Goal: Task Accomplishment & Management: Use online tool/utility

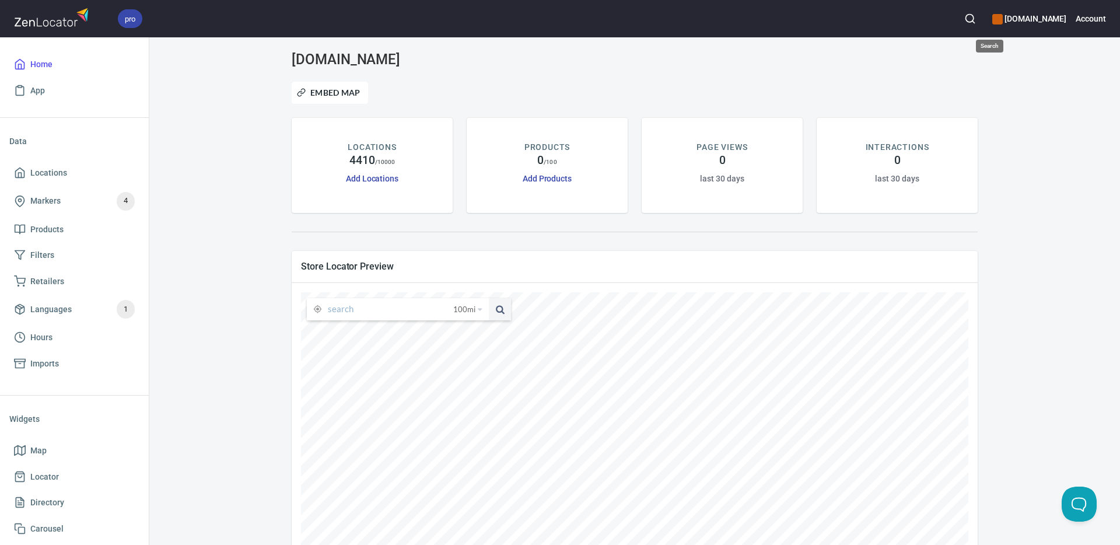
click at [976, 17] on icon "button" at bounding box center [970, 19] width 12 height 12
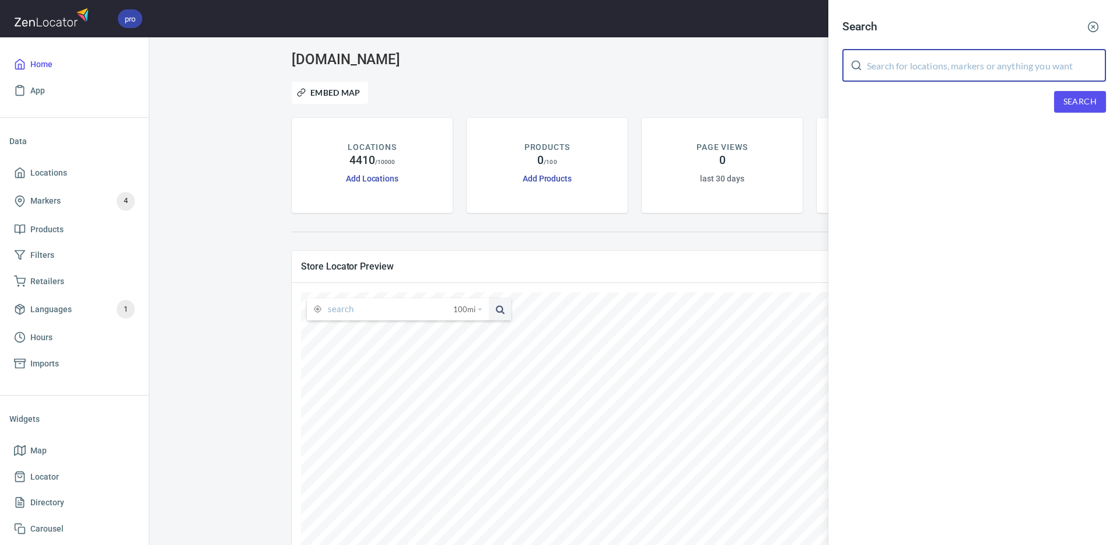
drag, startPoint x: 932, startPoint y: 62, endPoint x: 1025, endPoint y: 85, distance: 95.9
click at [933, 63] on input "text" at bounding box center [986, 65] width 239 height 33
paste input "[PERSON_NAME]"
type input "[PERSON_NAME]"
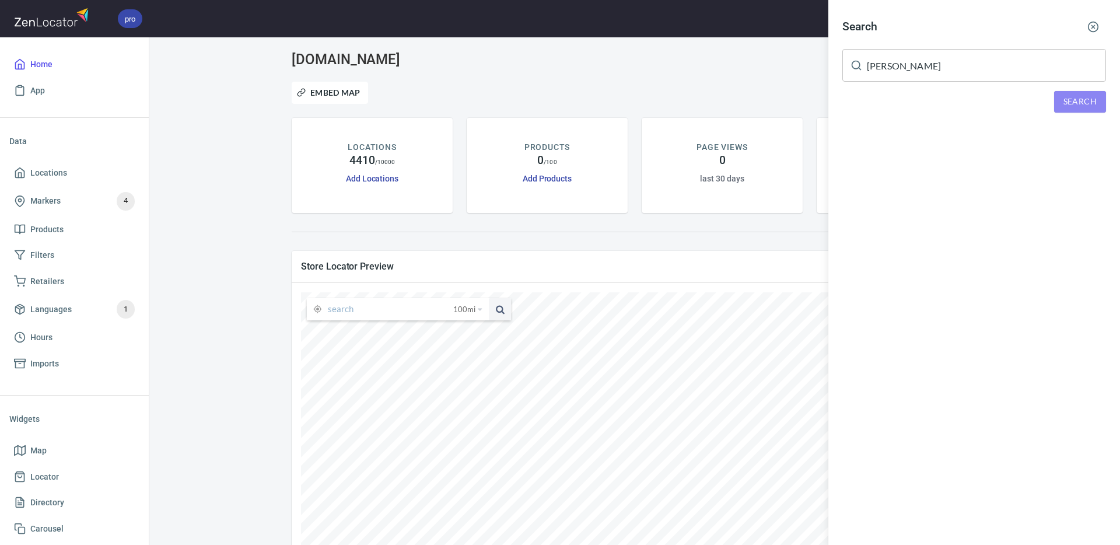
click at [1074, 104] on span "Search" at bounding box center [1079, 101] width 33 height 15
click at [923, 159] on div "AMPED AJ Pollard, Griffin, GA, 30223, United States" at bounding box center [974, 161] width 264 height 12
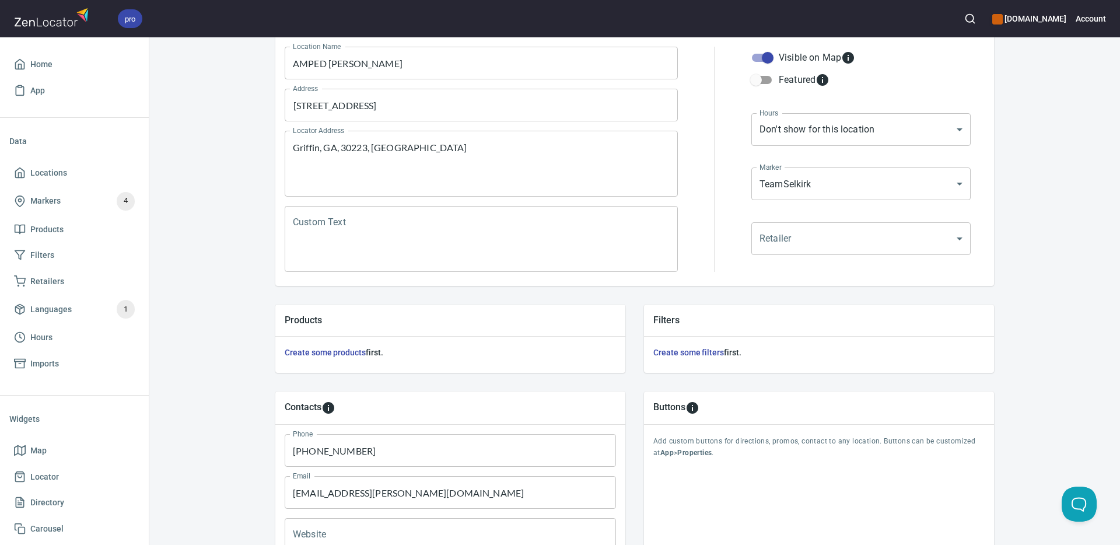
scroll to position [281, 0]
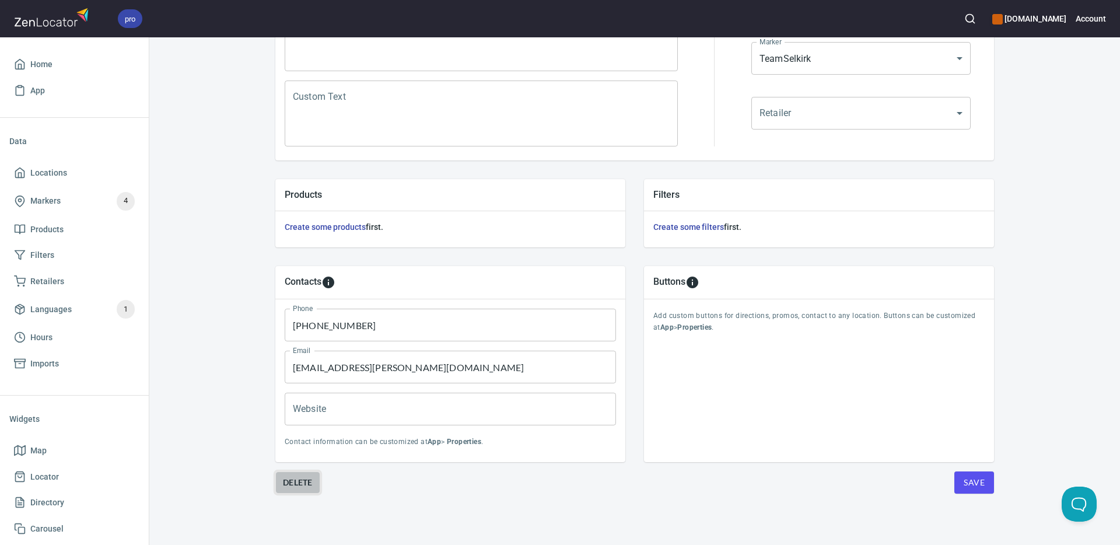
click at [302, 481] on span "Delete" at bounding box center [298, 482] width 30 height 14
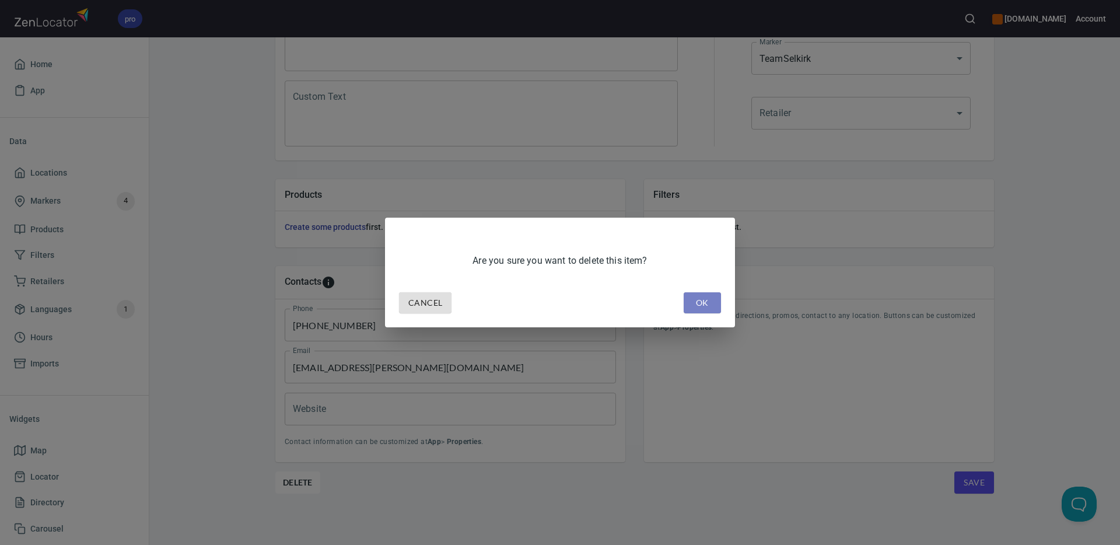
click at [706, 303] on span "OK" at bounding box center [702, 303] width 19 height 15
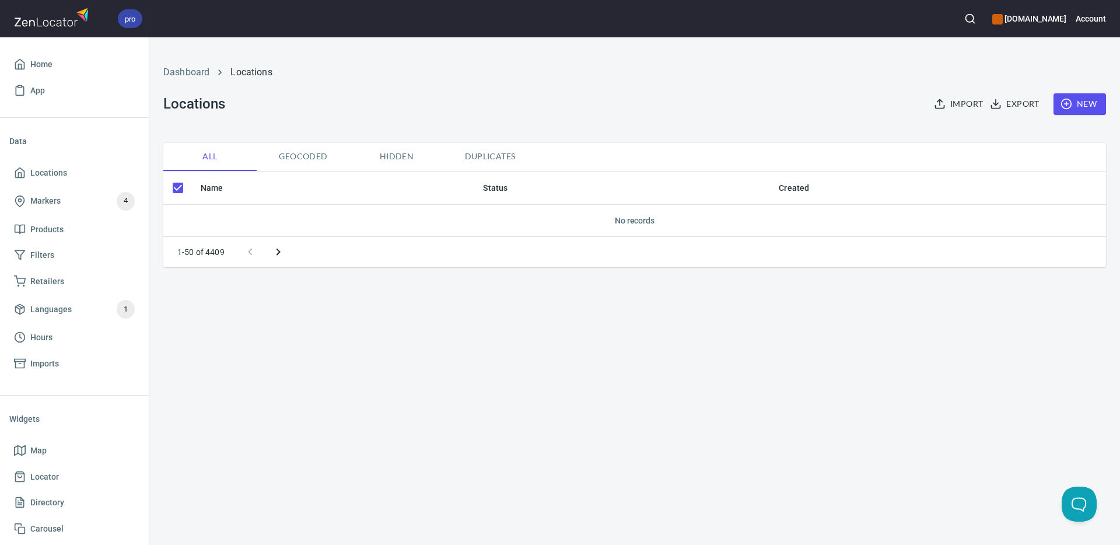
checkbox input "false"
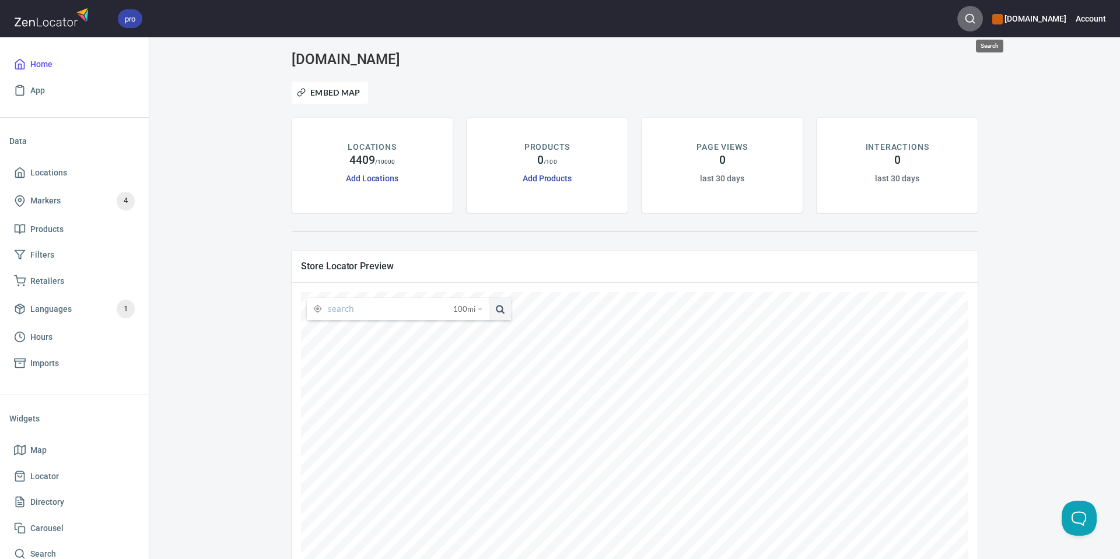
click at [976, 17] on icon "button" at bounding box center [970, 19] width 12 height 12
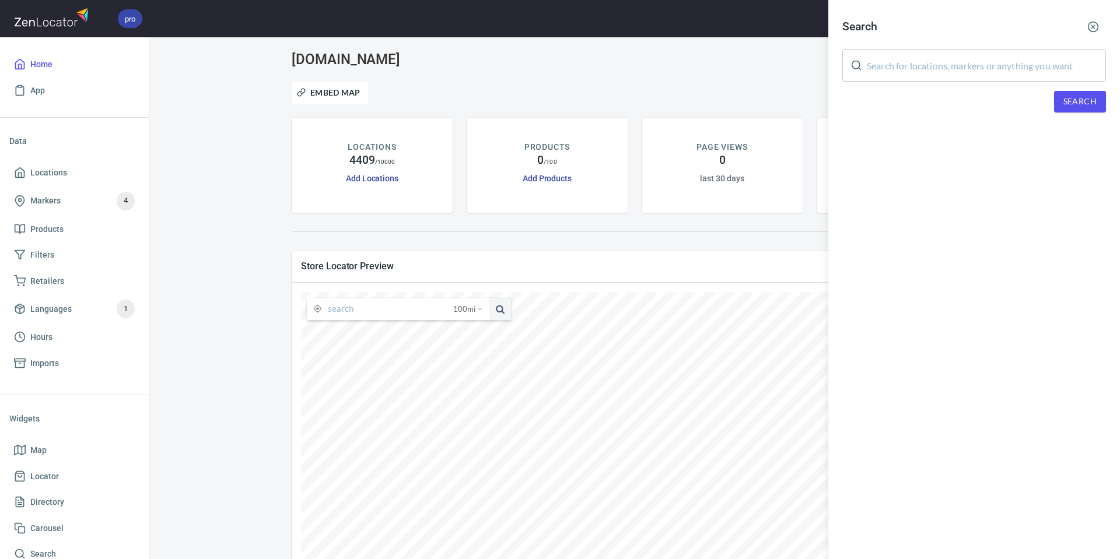
drag, startPoint x: 991, startPoint y: 64, endPoint x: 1026, endPoint y: 96, distance: 47.4
click at [991, 65] on input "text" at bounding box center [986, 65] width 239 height 33
paste input "[PERSON_NAME]"
click at [1078, 101] on span "Search" at bounding box center [1079, 101] width 33 height 15
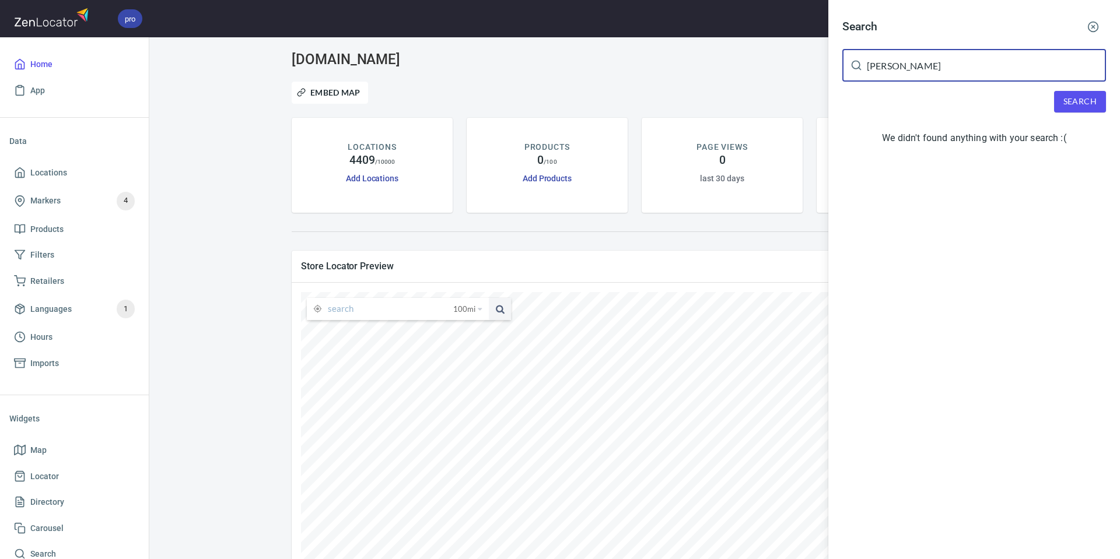
drag, startPoint x: 897, startPoint y: 66, endPoint x: 898, endPoint y: 76, distance: 10.5
click at [882, 65] on input "[PERSON_NAME]" at bounding box center [986, 65] width 239 height 33
drag, startPoint x: 1066, startPoint y: 107, endPoint x: 1031, endPoint y: 27, distance: 87.2
click at [1066, 107] on span "Search" at bounding box center [1079, 101] width 33 height 15
drag, startPoint x: 917, startPoint y: 64, endPoint x: 898, endPoint y: 89, distance: 31.2
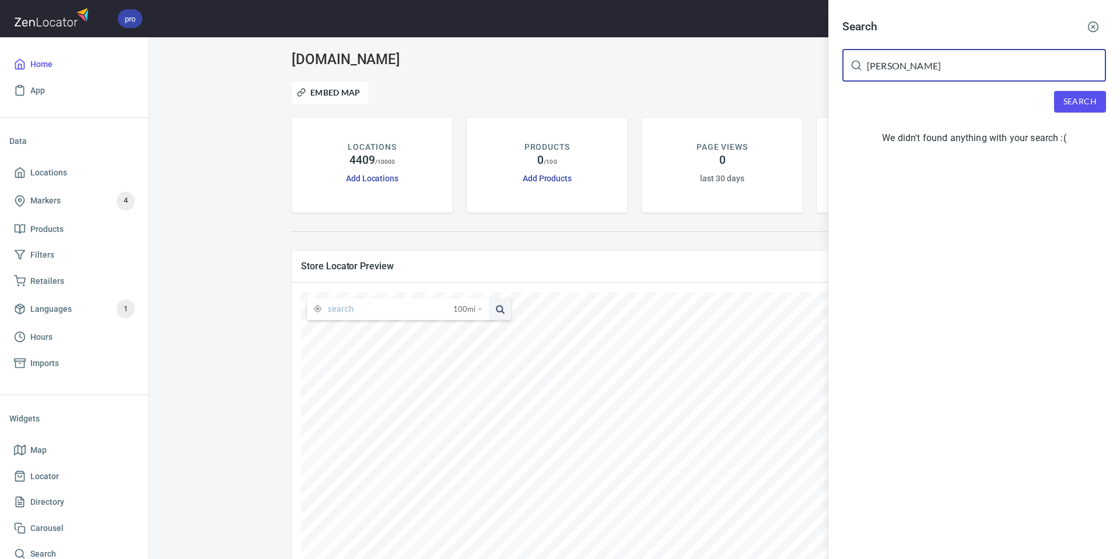
click at [840, 66] on div "Search [PERSON_NAME] ​ Search We didn't found anything with your search :(" at bounding box center [974, 84] width 292 height 169
paste input "[PERSON_NAME]"
type input "[PERSON_NAME]"
drag, startPoint x: 1103, startPoint y: 100, endPoint x: 1073, endPoint y: 100, distance: 29.7
click at [1077, 100] on button "Search" at bounding box center [1080, 102] width 52 height 22
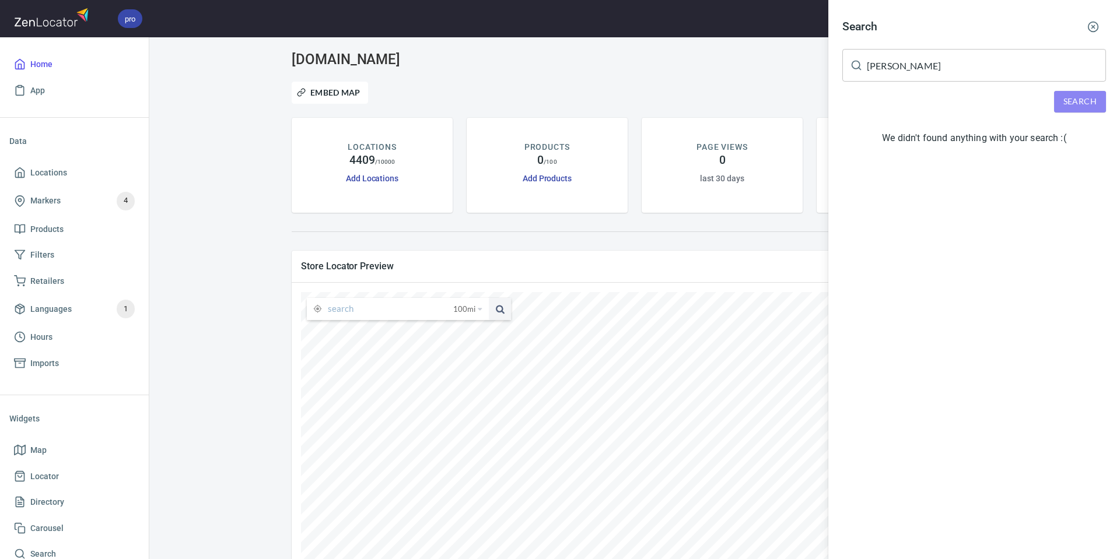
click at [1073, 100] on span "Search" at bounding box center [1079, 101] width 33 height 15
